Goal: Find specific page/section: Find specific page/section

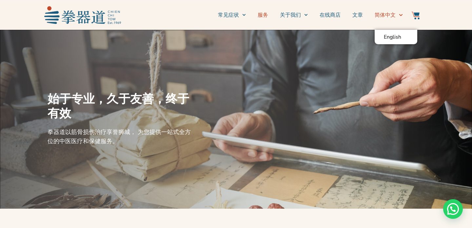
click at [261, 15] on link "服务" at bounding box center [263, 15] width 10 height 16
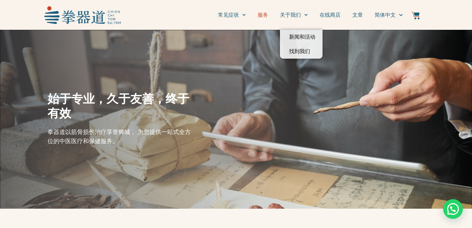
click at [268, 13] on link "服务" at bounding box center [263, 15] width 10 height 16
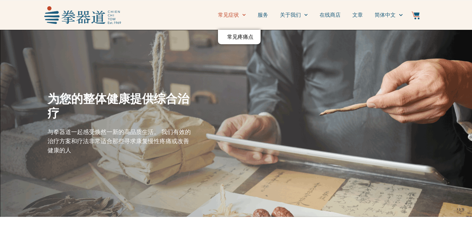
click at [229, 14] on link "常见症状" at bounding box center [232, 15] width 28 height 16
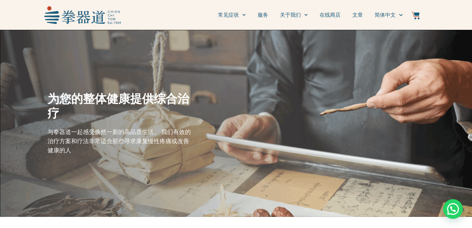
click at [265, 15] on link "服务" at bounding box center [263, 15] width 10 height 16
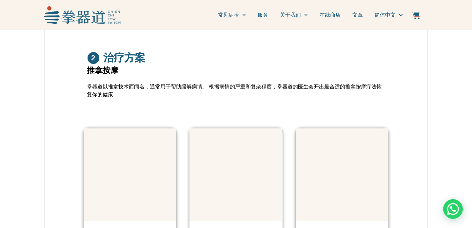
scroll to position [377, 0]
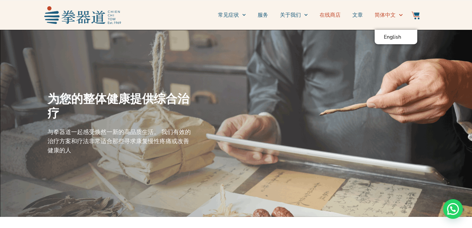
click at [335, 16] on link "在线商店" at bounding box center [329, 15] width 21 height 16
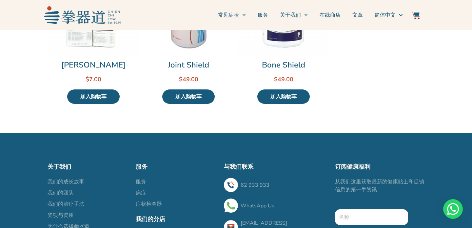
scroll to position [569, 0]
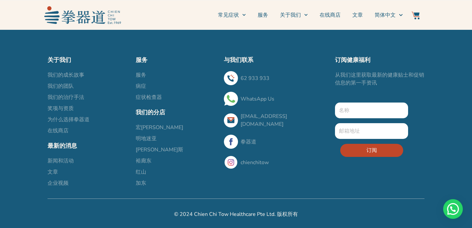
click at [143, 172] on span "红山" at bounding box center [141, 172] width 10 height 8
click at [139, 173] on span "红山" at bounding box center [141, 172] width 10 height 8
click at [139, 172] on span "红山" at bounding box center [141, 172] width 10 height 8
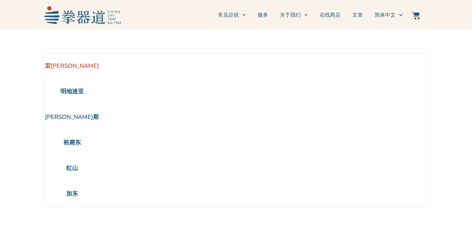
scroll to position [30, 0]
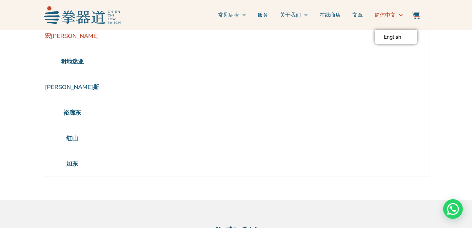
click at [395, 18] on span "简体中文" at bounding box center [385, 15] width 21 height 8
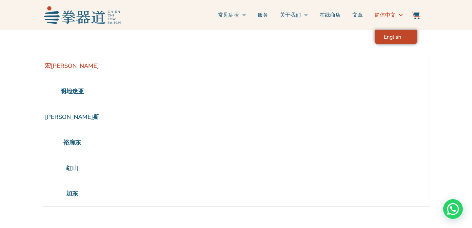
click at [395, 37] on span "English" at bounding box center [392, 37] width 17 height 7
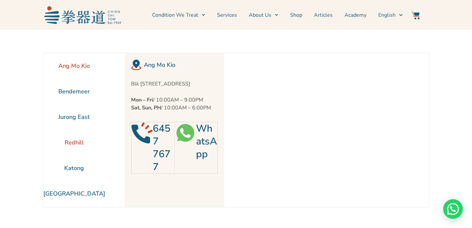
click at [70, 142] on li "Redhill" at bounding box center [74, 143] width 62 height 26
click at [255, 40] on div at bounding box center [236, 38] width 386 height 16
click at [224, 14] on link "Services" at bounding box center [227, 15] width 20 height 16
click at [231, 14] on link "Services" at bounding box center [227, 15] width 20 height 16
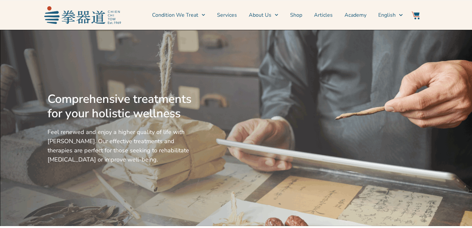
click at [233, 17] on link "Services" at bounding box center [227, 15] width 20 height 16
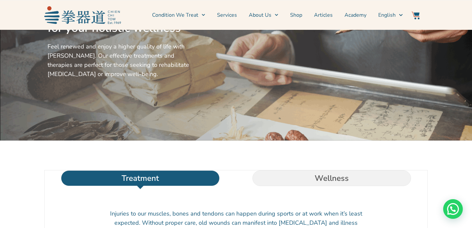
scroll to position [129, 0]
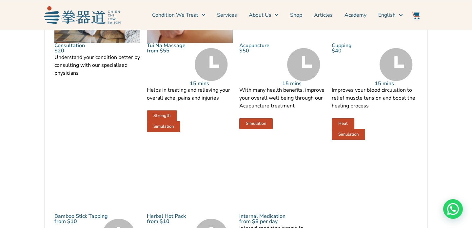
scroll to position [690, 0]
